Goal: Information Seeking & Learning: Learn about a topic

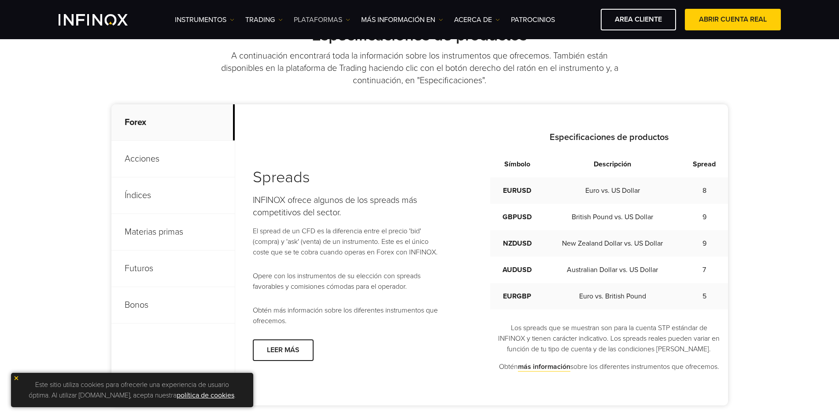
click at [338, 19] on link "PLATAFORMAS" at bounding box center [322, 20] width 56 height 11
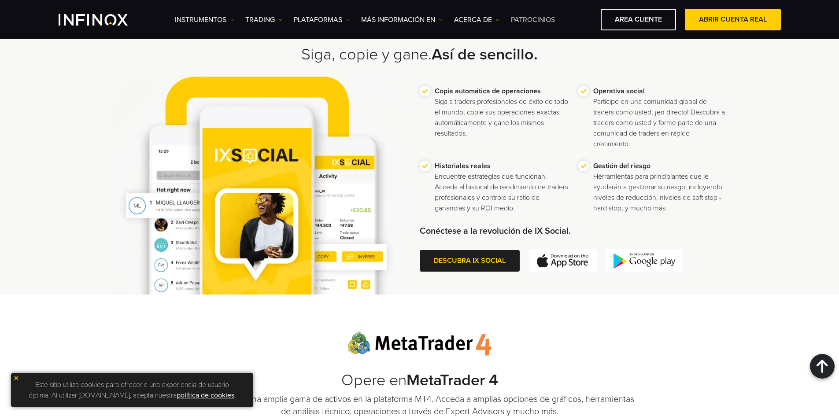
scroll to position [277, 0]
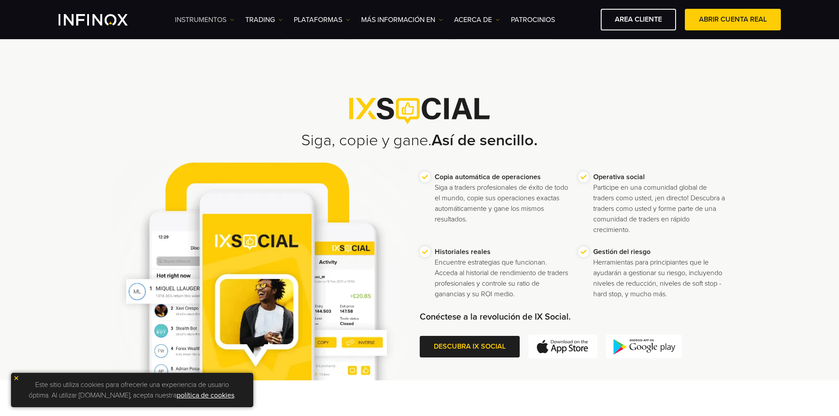
click at [207, 23] on link "Instrumentos" at bounding box center [204, 20] width 59 height 11
click at [208, 43] on link "Instrumentos" at bounding box center [227, 47] width 104 height 19
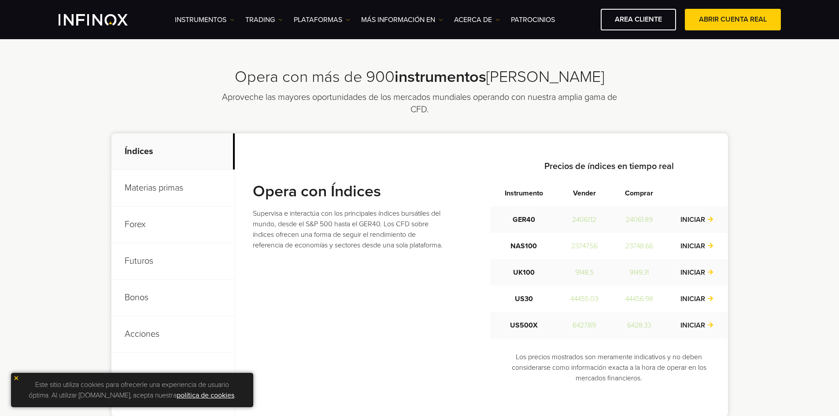
scroll to position [220, 0]
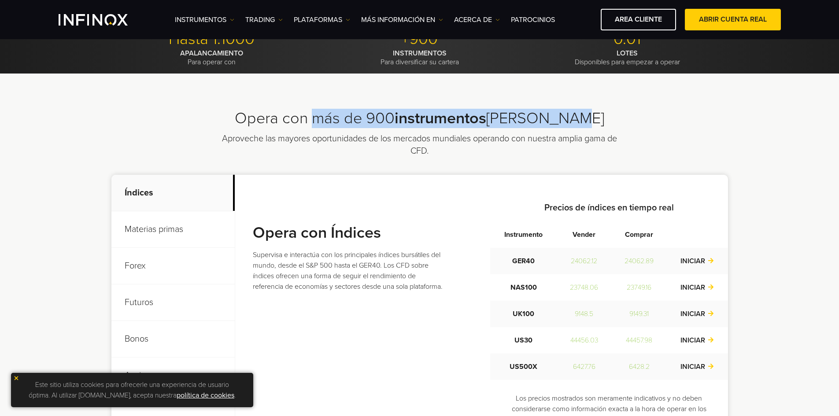
drag, startPoint x: 327, startPoint y: 118, endPoint x: 624, endPoint y: 120, distance: 296.7
click at [624, 120] on h2 "Opera con más de 900 instrumentos de mercado" at bounding box center [419, 118] width 616 height 19
copy h2 "más de 900 instrumentos de mercado"
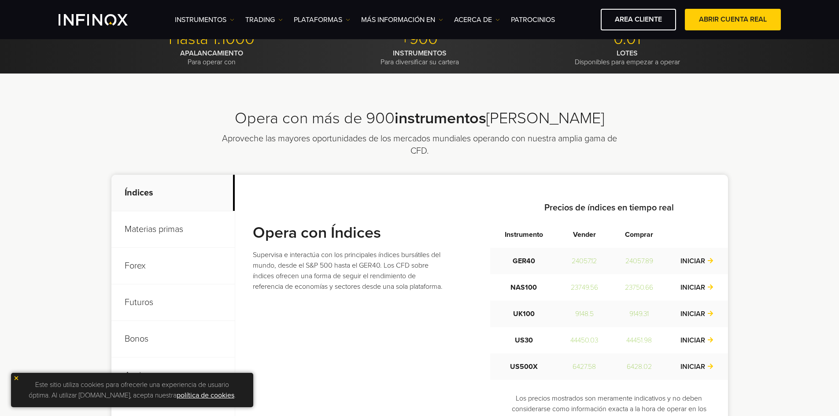
click at [162, 143] on div "Opera con más de 900 instrumentos de mercado Aproveche las mayores oportunidade…" at bounding box center [420, 283] width 634 height 349
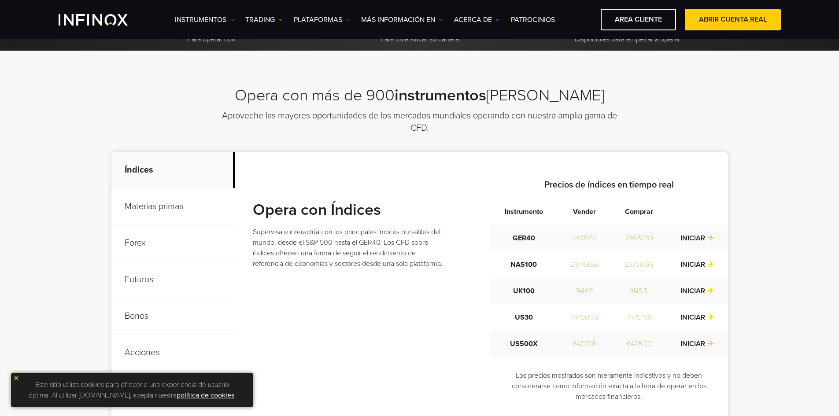
scroll to position [264, 0]
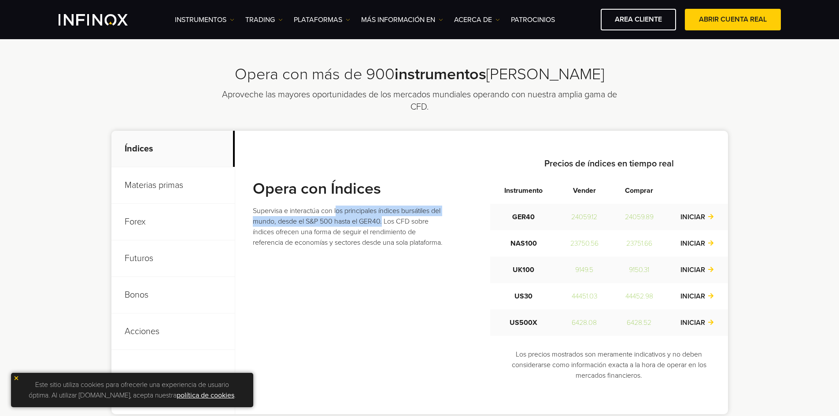
copy p "os principales índices bursátiles del mundo, desde el S&P 500 hasta el GER40."
copy p "os principales índices bursátiles del mundo, desde el S&P 500 hasta el GER40"
drag, startPoint x: 336, startPoint y: 210, endPoint x: 392, endPoint y: 222, distance: 57.7
click at [392, 222] on p "Supervisa e interactúa con los principales índices bursátiles del mundo, desde …" at bounding box center [348, 227] width 190 height 42
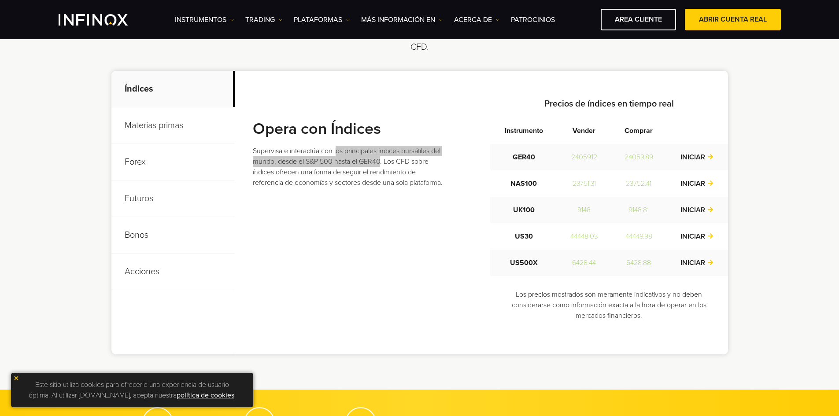
scroll to position [308, 0]
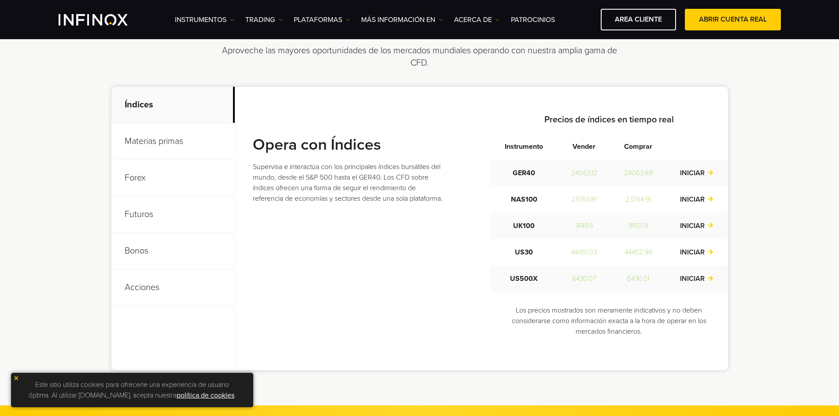
drag, startPoint x: 645, startPoint y: 75, endPoint x: 651, endPoint y: 73, distance: 7.0
click at [645, 75] on div "Opera con más de 900 instrumentos de mercado Aproveche las mayores oportunidade…" at bounding box center [420, 195] width 634 height 349
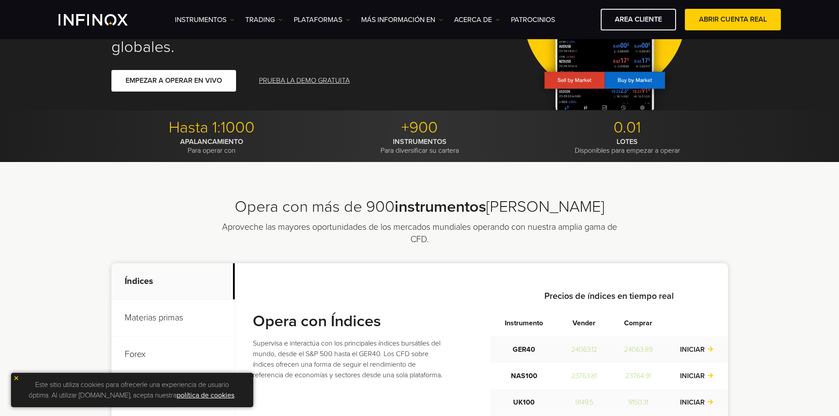
scroll to position [0, 0]
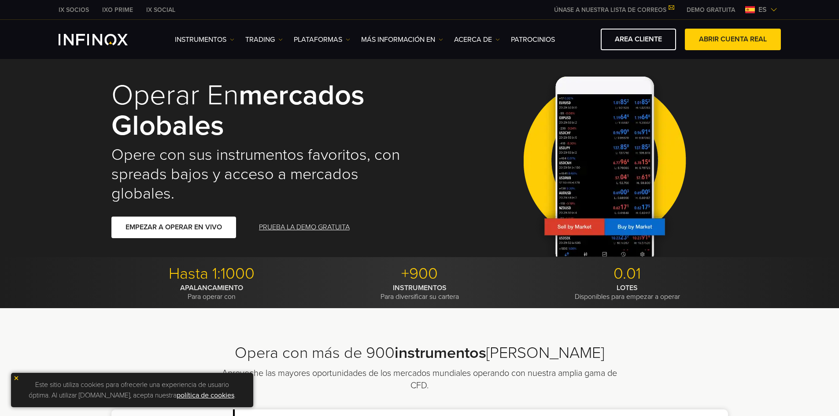
click at [765, 10] on span "es" at bounding box center [761, 9] width 15 height 11
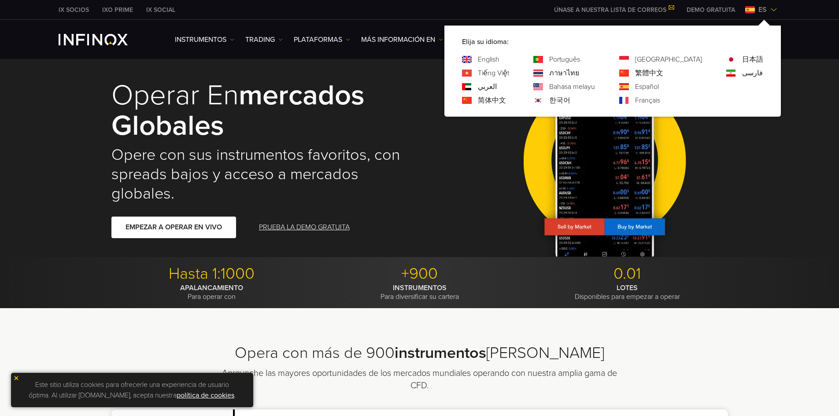
drag, startPoint x: 534, startPoint y: 57, endPoint x: 481, endPoint y: 69, distance: 54.6
click at [499, 57] on link "English" at bounding box center [489, 59] width 22 height 11
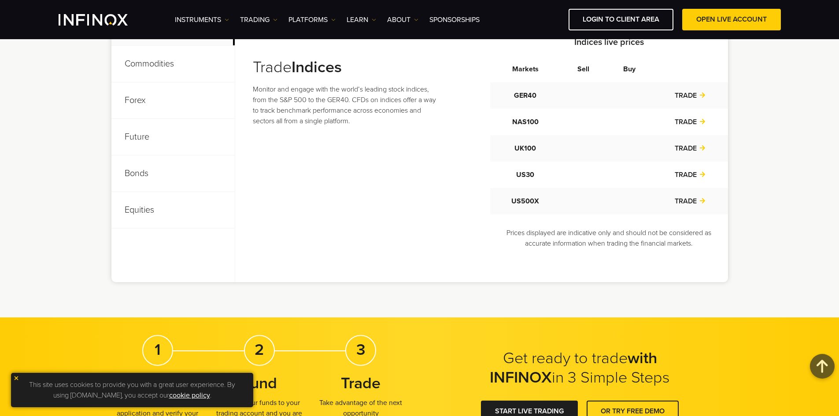
scroll to position [352, 0]
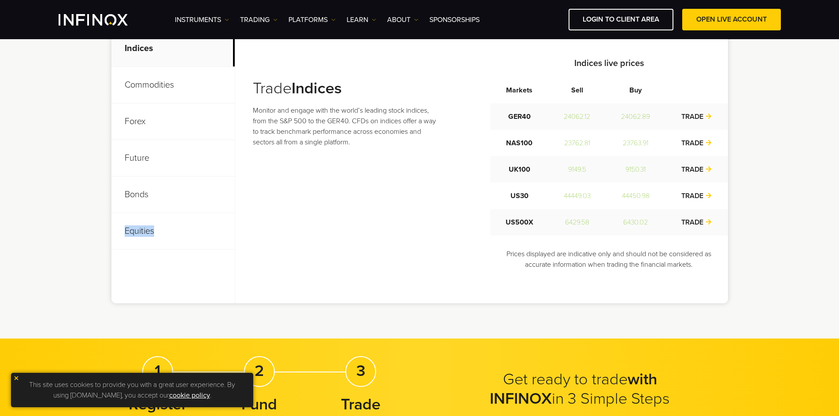
drag, startPoint x: 166, startPoint y: 232, endPoint x: 125, endPoint y: 231, distance: 40.5
click at [125, 231] on p "Equities" at bounding box center [172, 231] width 123 height 37
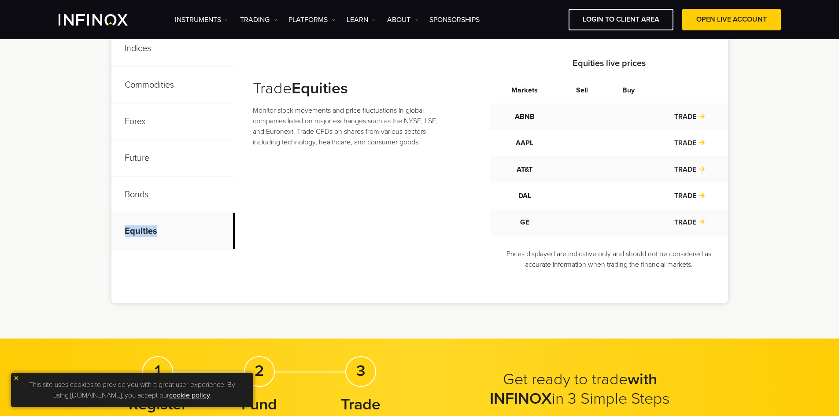
copy p "Equities"
click at [143, 230] on p "Equities" at bounding box center [172, 231] width 123 height 37
click at [146, 192] on p "Bonds" at bounding box center [172, 195] width 123 height 37
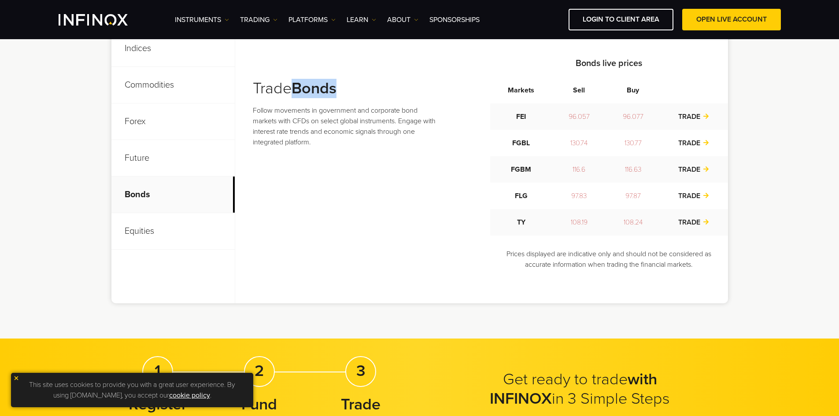
drag, startPoint x: 342, startPoint y: 93, endPoint x: 298, endPoint y: 92, distance: 43.6
click at [298, 92] on h3 "Trade Bonds" at bounding box center [348, 88] width 190 height 19
copy strong "Bonds"
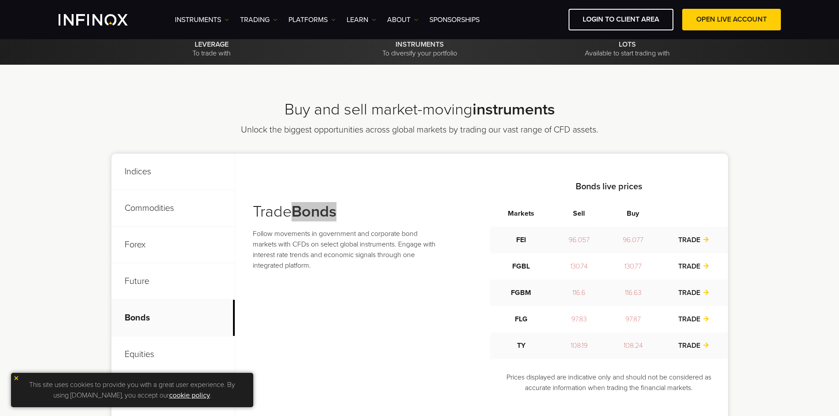
scroll to position [220, 0]
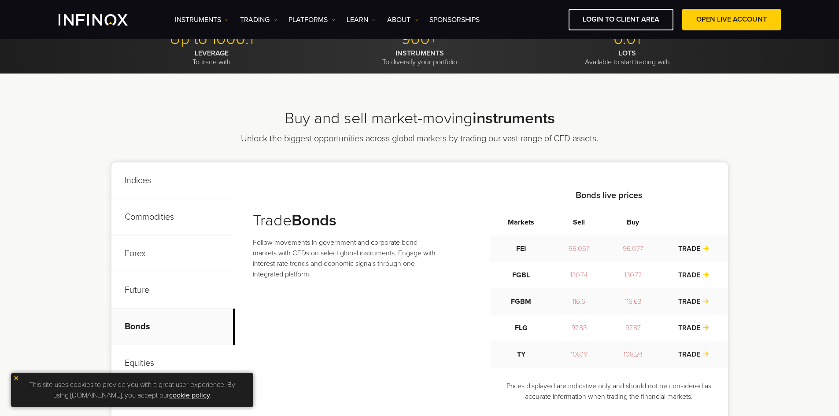
click at [141, 292] on p "Future" at bounding box center [172, 290] width 123 height 37
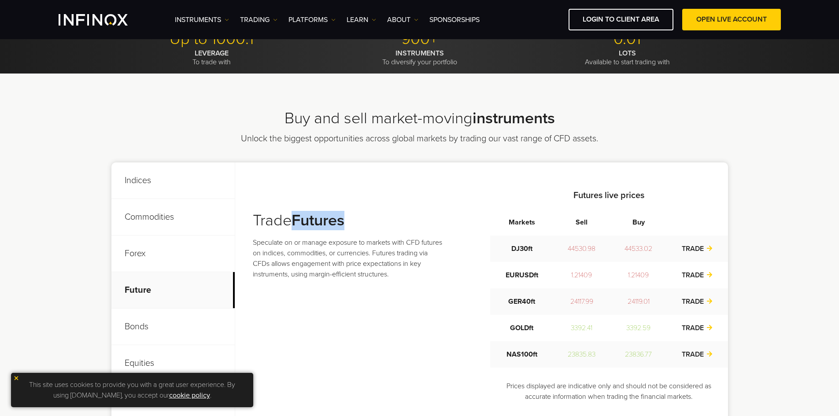
drag, startPoint x: 337, startPoint y: 225, endPoint x: 297, endPoint y: 224, distance: 40.5
click at [297, 224] on h3 "Trade Futures" at bounding box center [348, 220] width 190 height 19
copy strong "Futures"
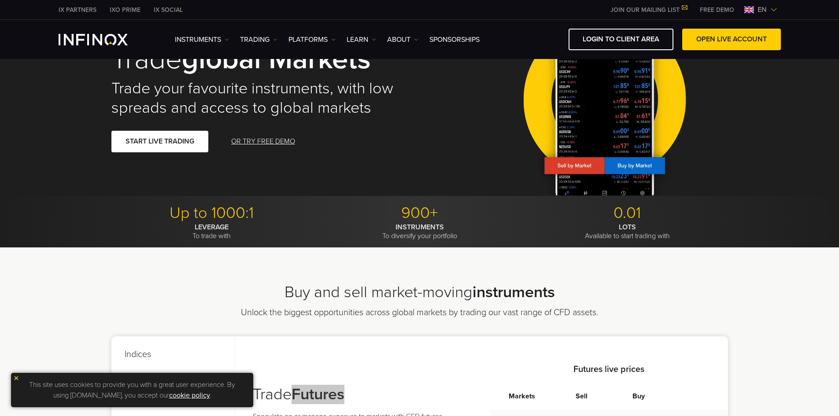
scroll to position [0, 0]
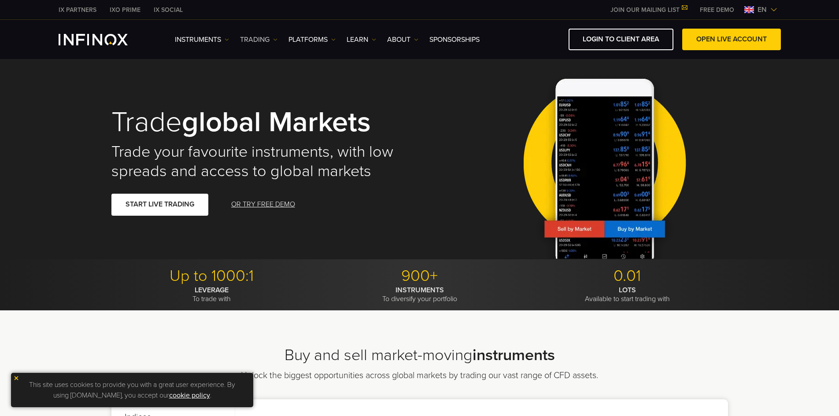
click at [272, 40] on link "TRADING" at bounding box center [258, 39] width 37 height 11
click at [218, 40] on link "Instruments" at bounding box center [202, 39] width 54 height 11
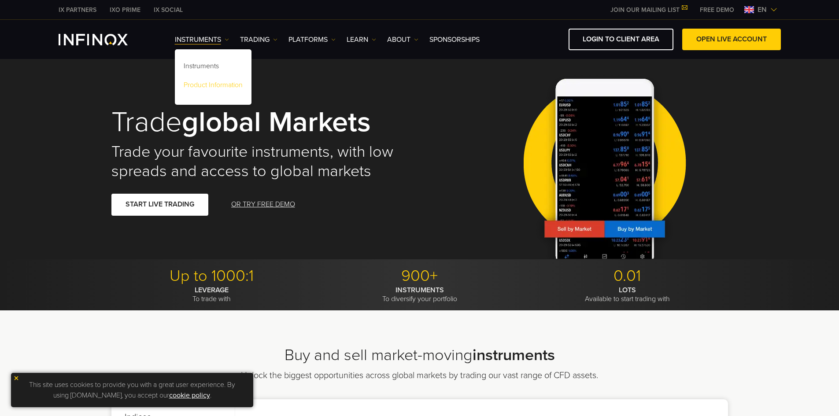
click at [233, 86] on link "Product Information" at bounding box center [213, 86] width 77 height 19
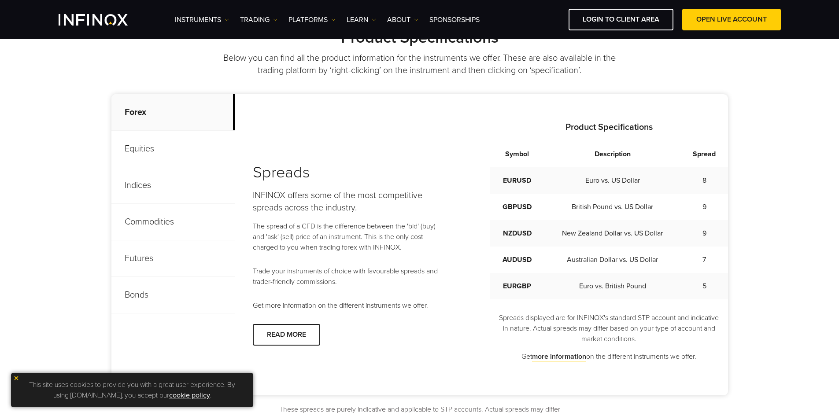
scroll to position [352, 0]
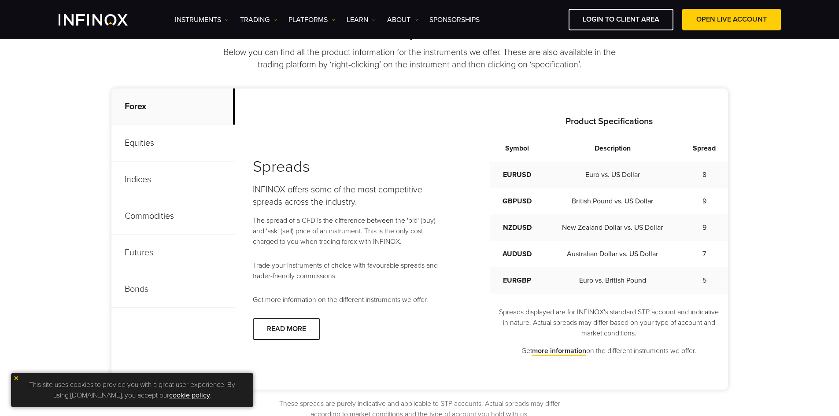
click at [120, 54] on div "Product Specifications Below you can find all the product information for the i…" at bounding box center [419, 220] width 616 height 467
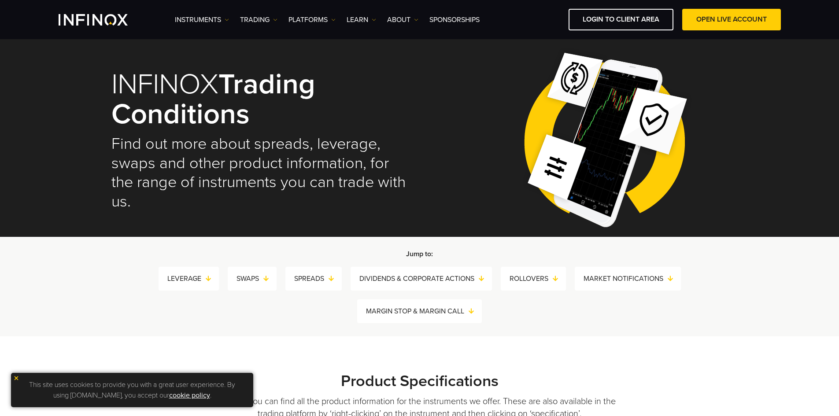
scroll to position [0, 0]
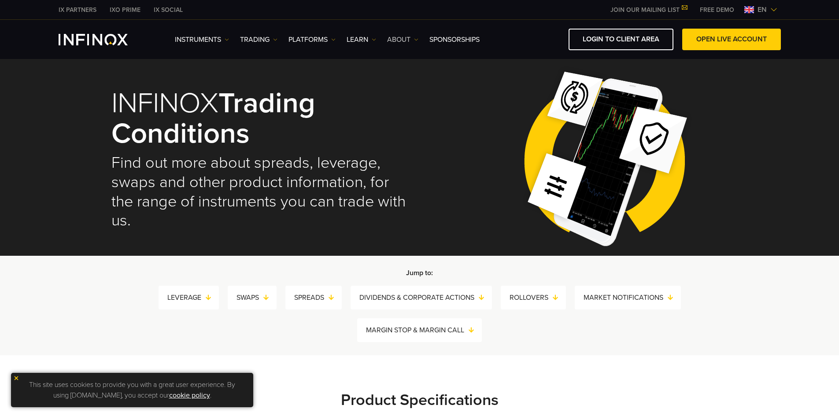
click at [405, 42] on link "ABOUT" at bounding box center [402, 39] width 31 height 11
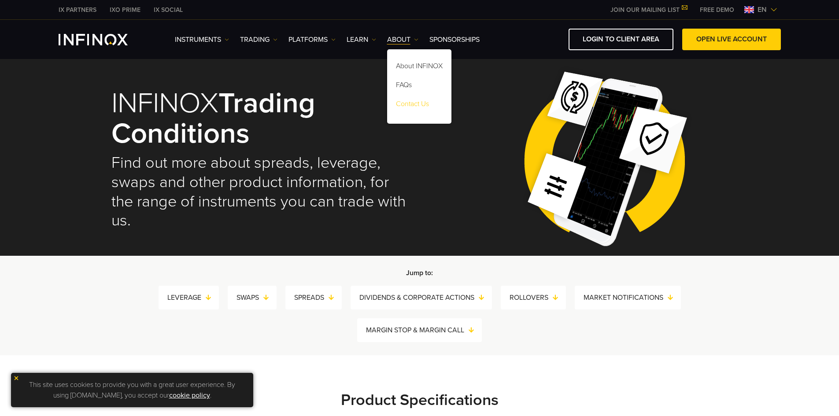
click at [419, 105] on link "Contact Us" at bounding box center [419, 105] width 64 height 19
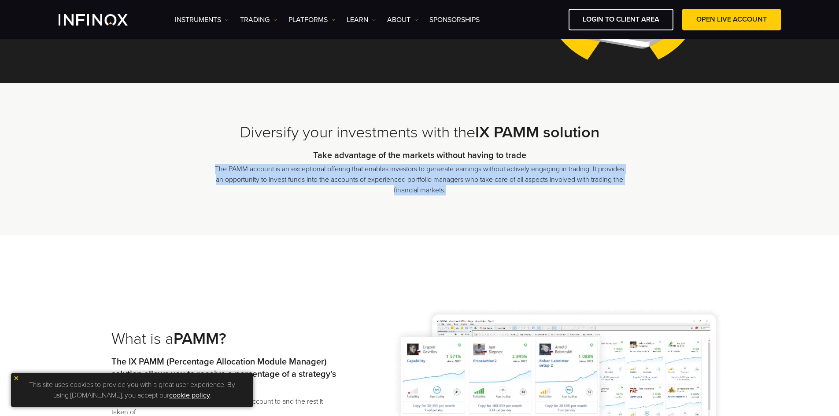
copy p "The PAMM account is an exceptional offering that enables investors to generate …"
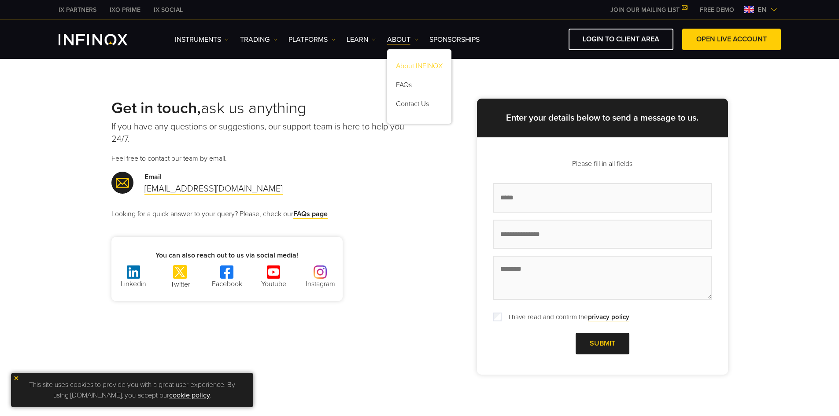
click at [423, 67] on link "About INFINOX" at bounding box center [419, 67] width 64 height 19
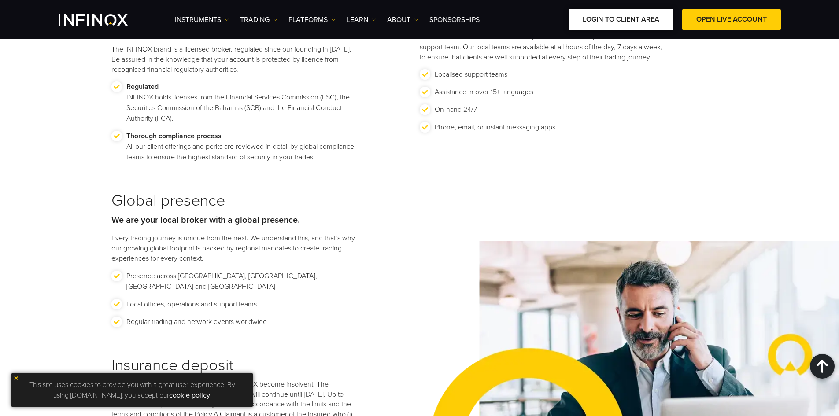
scroll to position [1012, 0]
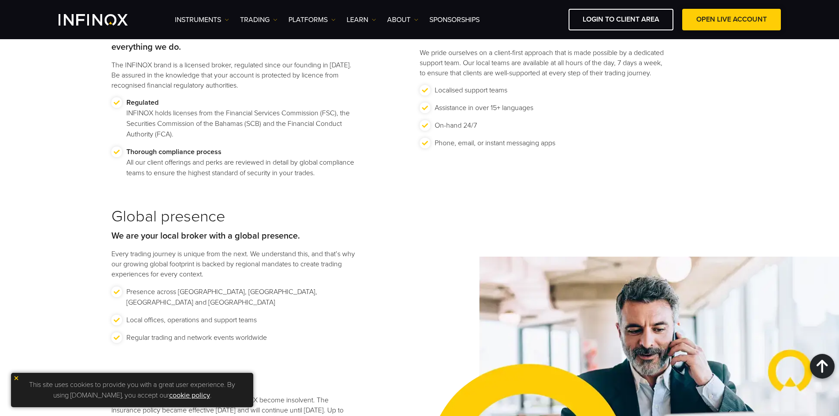
click at [709, 21] on link "OPEN LIVE ACCOUNT" at bounding box center [731, 20] width 99 height 22
